Goal: Information Seeking & Learning: Learn about a topic

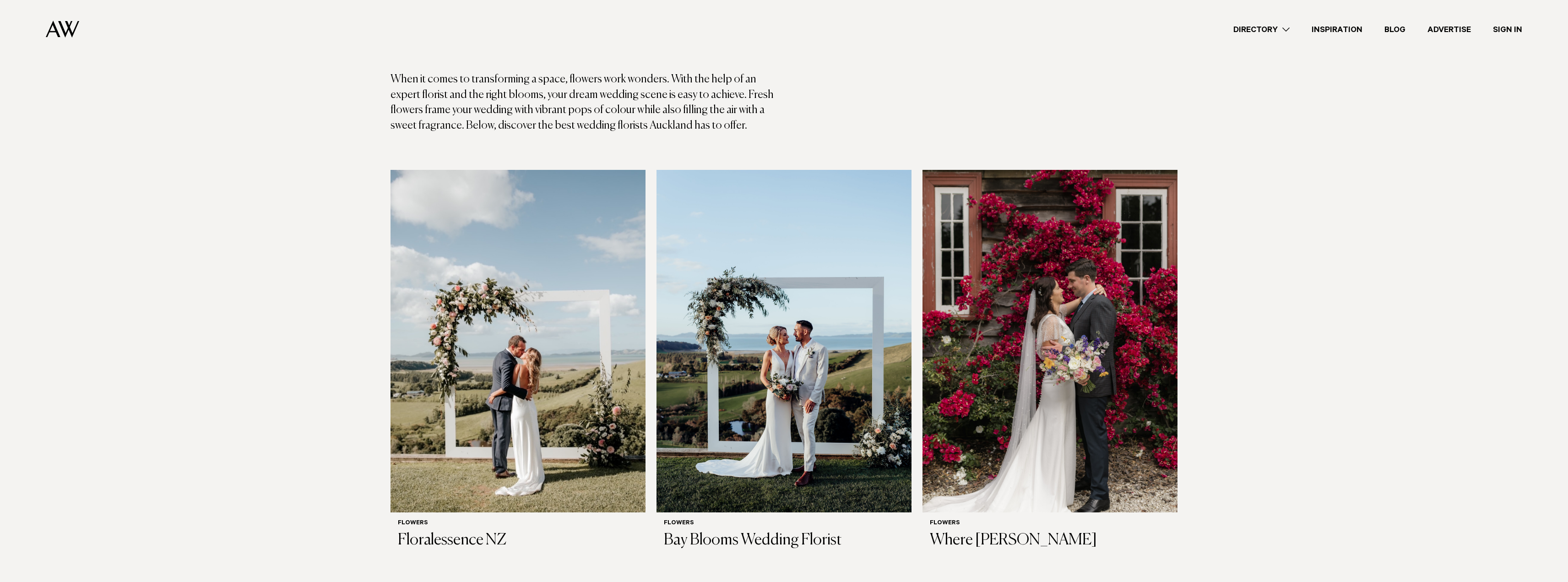
scroll to position [138, 0]
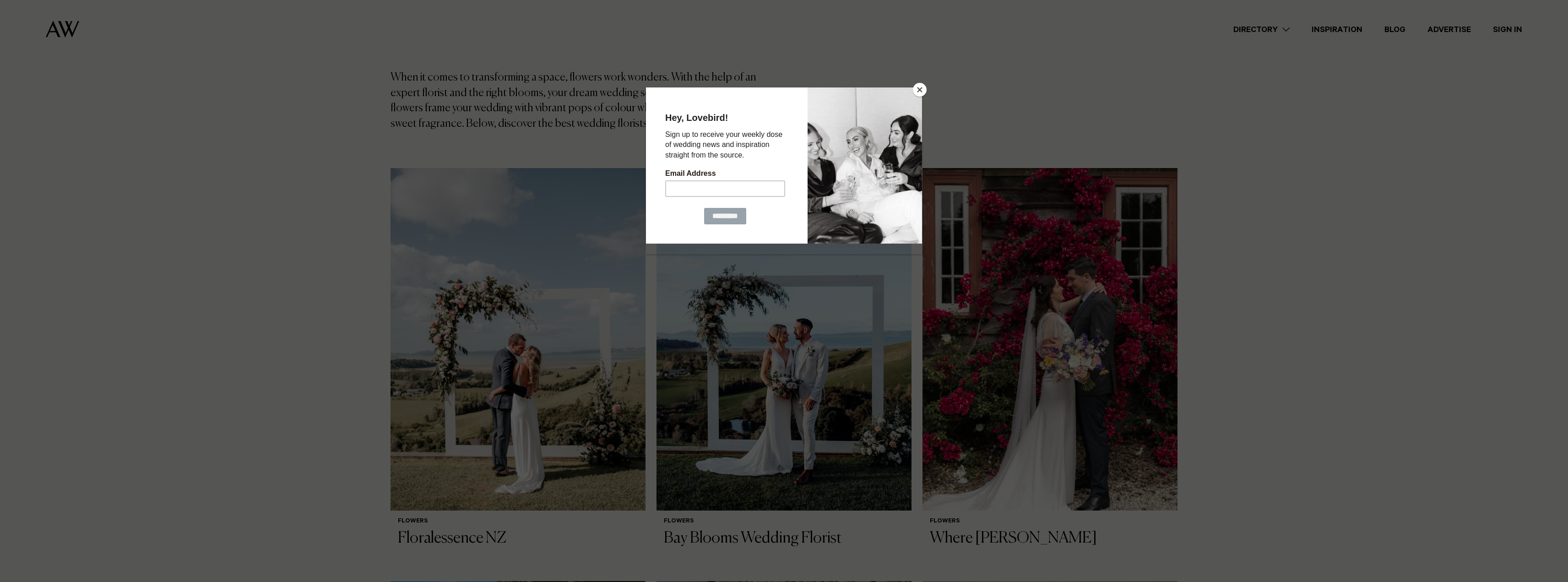
click at [918, 87] on button "Close" at bounding box center [920, 90] width 14 height 14
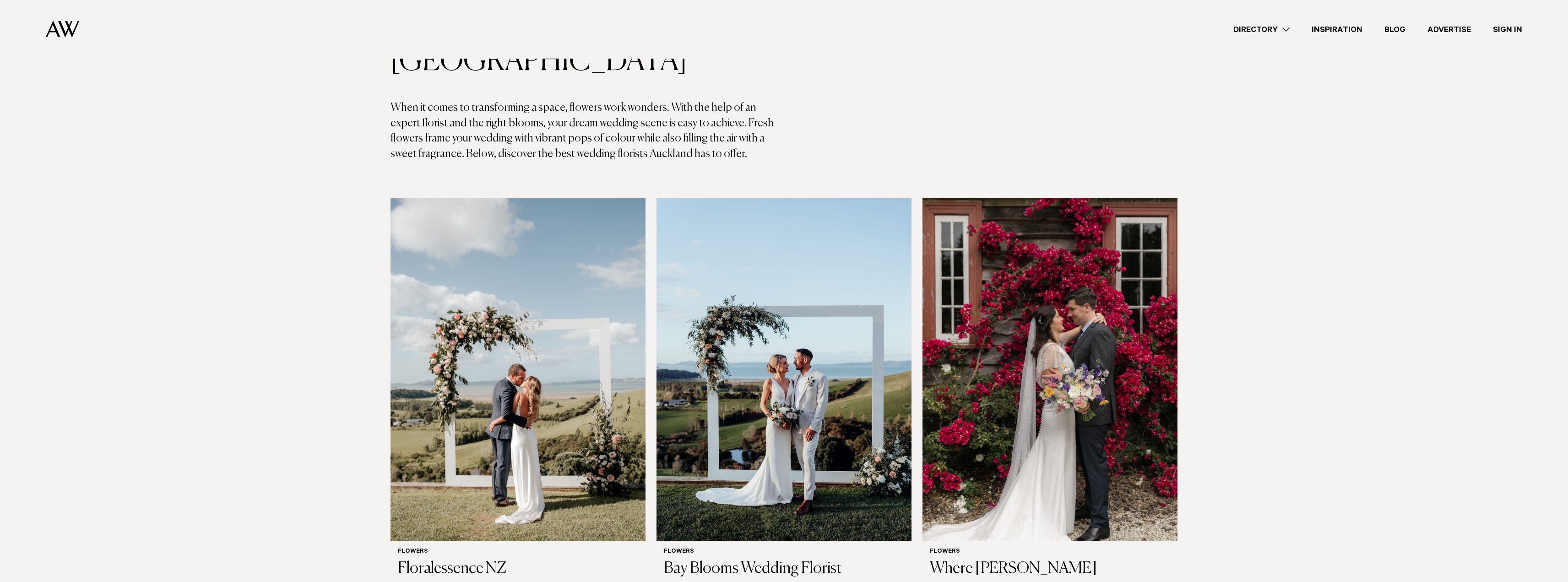
scroll to position [0, 0]
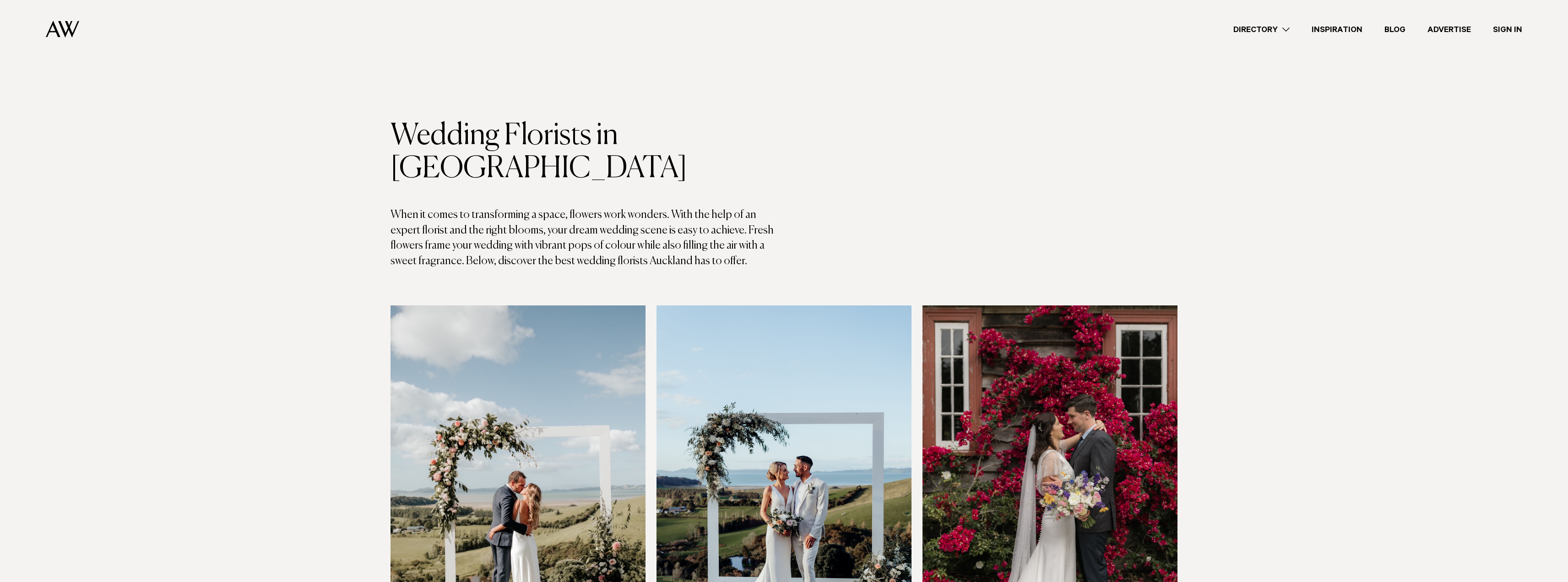
click at [1284, 29] on link "Directory" at bounding box center [1262, 29] width 79 height 12
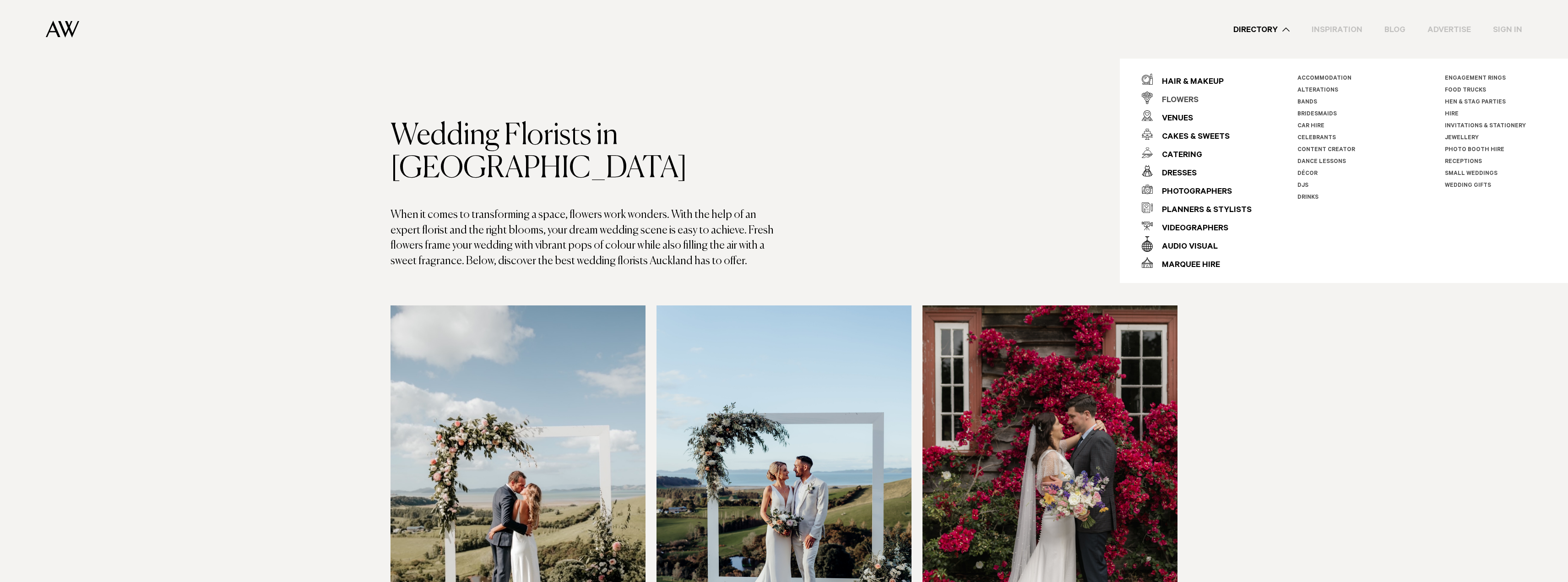
click at [1178, 102] on div "Flowers" at bounding box center [1175, 101] width 46 height 19
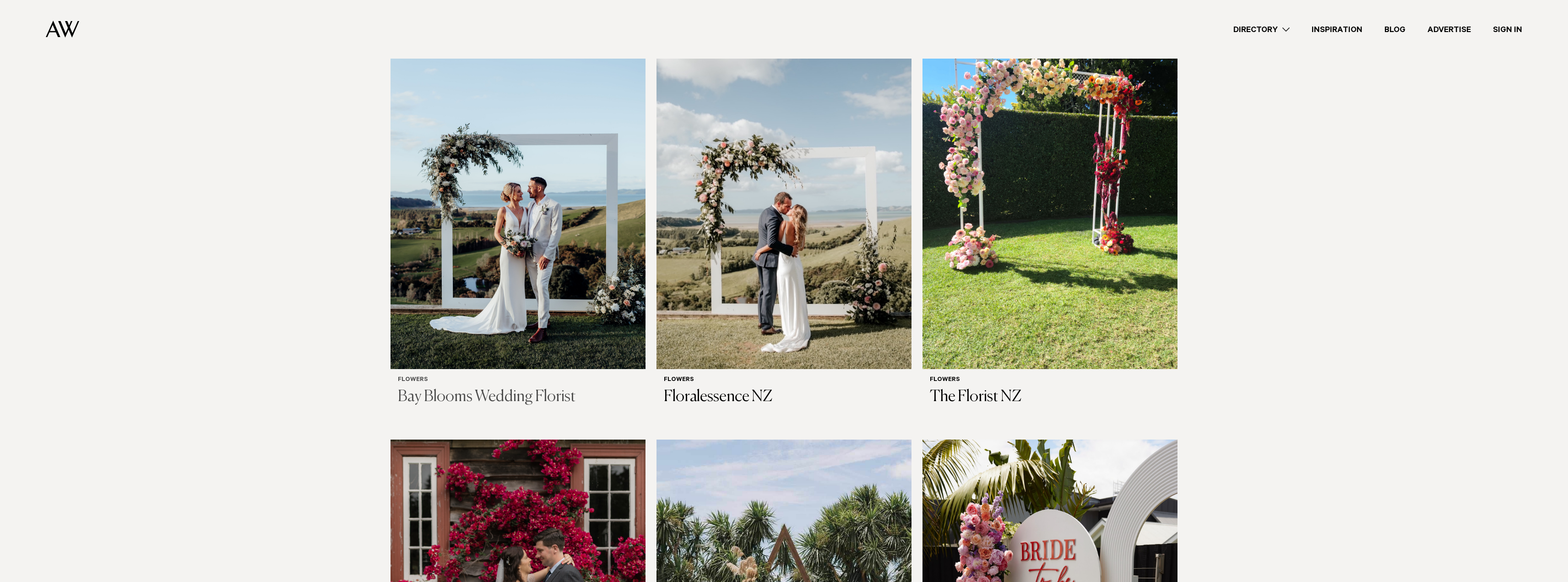
scroll to position [321, 0]
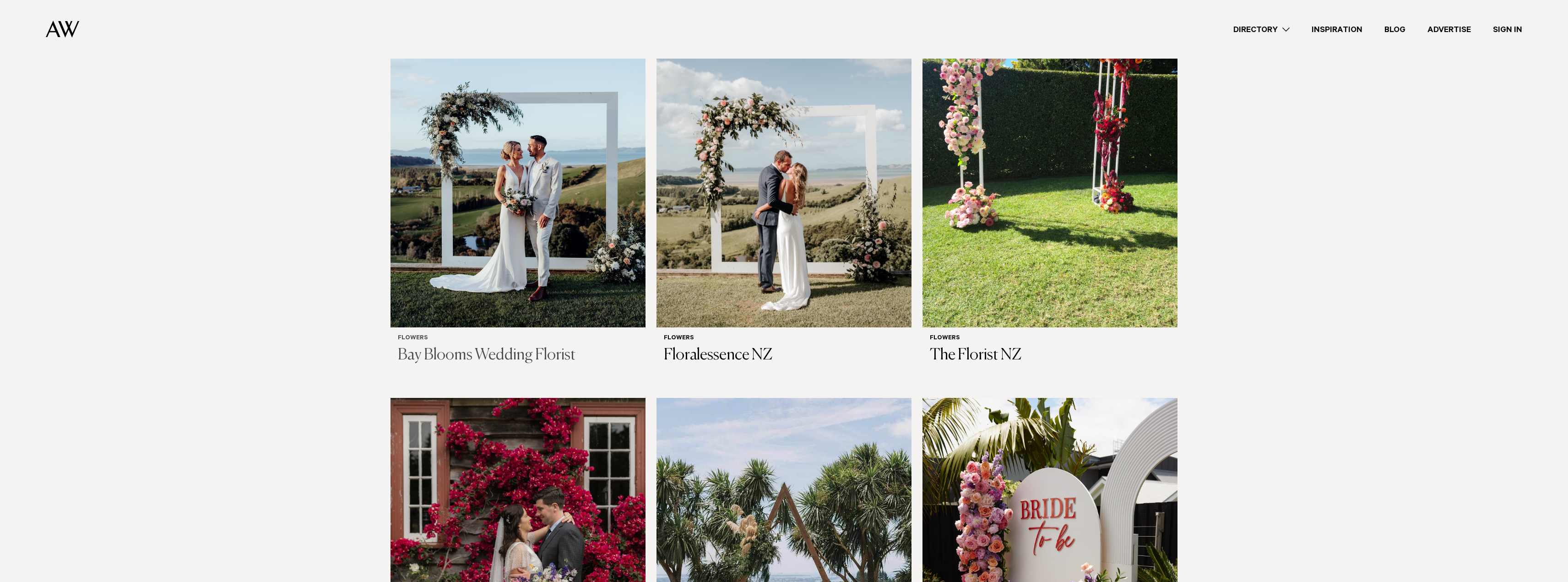
click at [522, 346] on h3 "Bay Blooms Wedding Florist" at bounding box center [517, 356] width 240 height 19
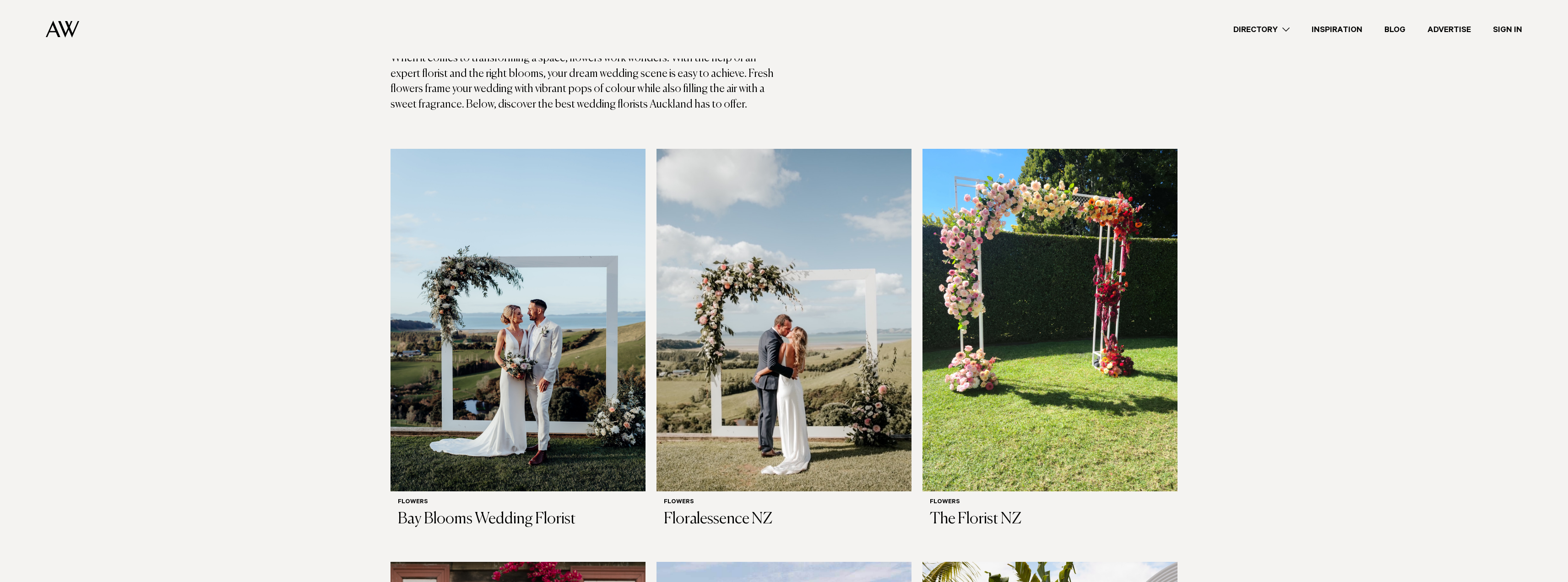
scroll to position [229, 0]
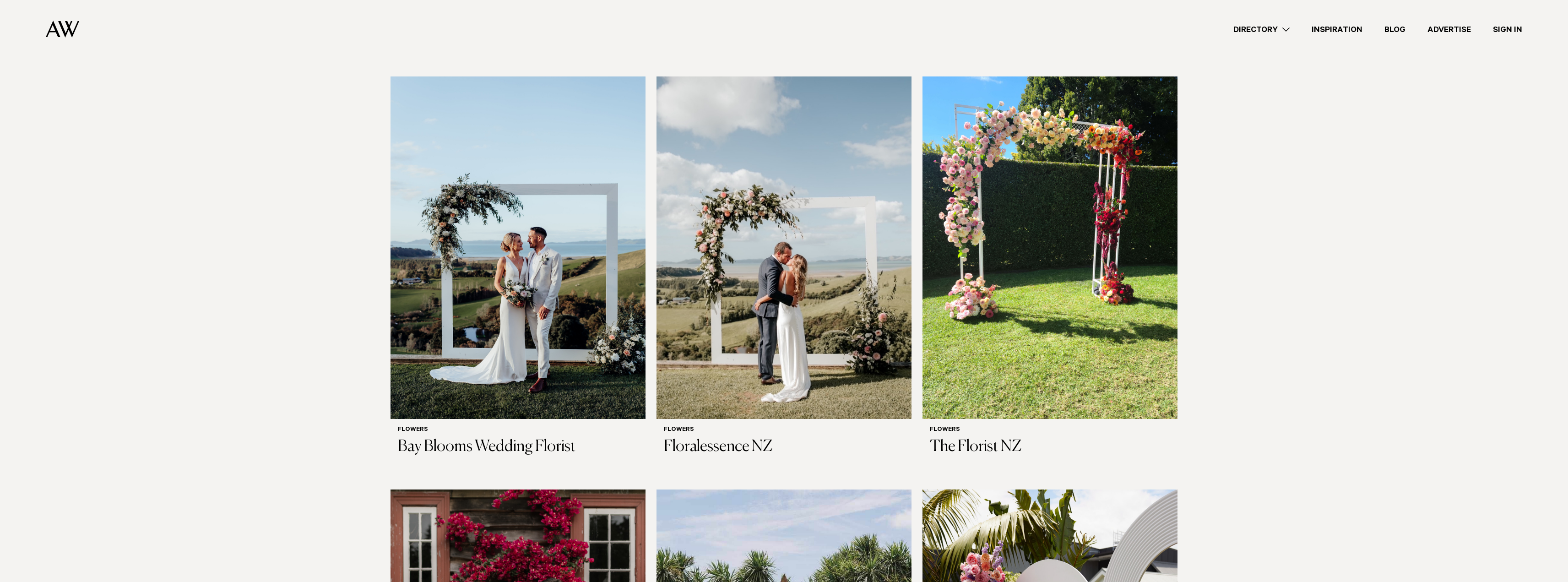
click at [1328, 30] on link "Inspiration" at bounding box center [1338, 29] width 73 height 12
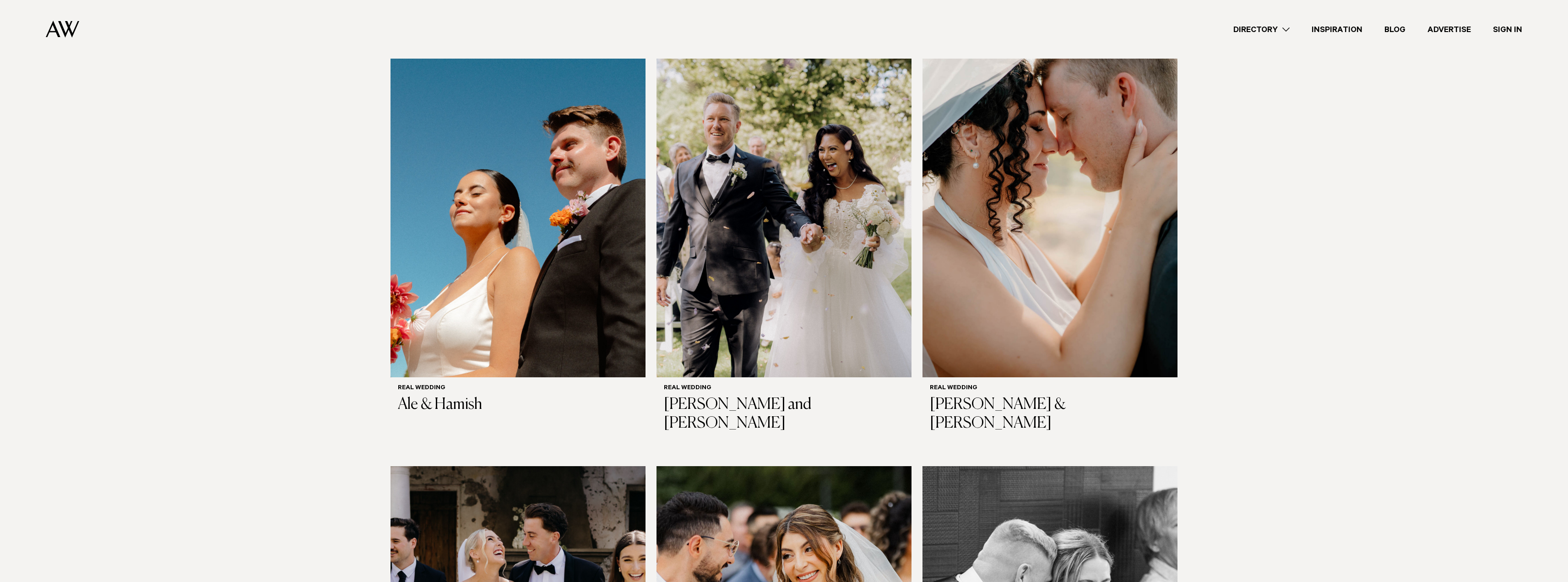
scroll to position [92, 0]
